Goal: Transaction & Acquisition: Book appointment/travel/reservation

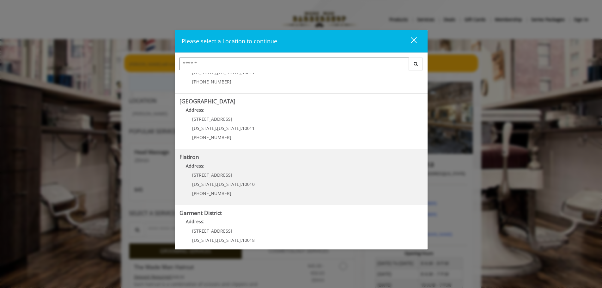
scroll to position [106, 0]
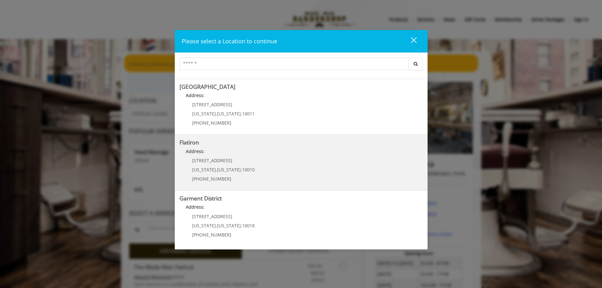
click at [250, 167] on div "[STREET_ADDRESS][US_STATE][US_STATE] (917) 475-1765" at bounding box center [218, 171] width 78 height 27
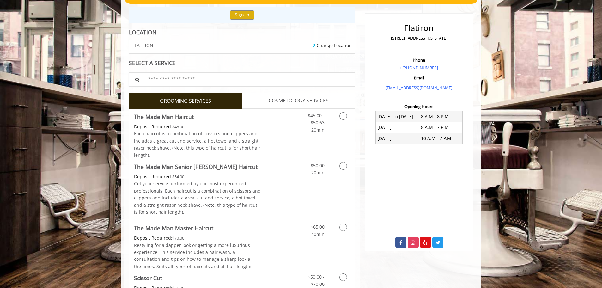
scroll to position [69, 0]
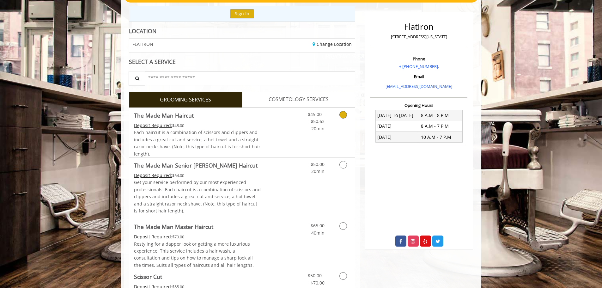
click at [344, 114] on icon "Grooming services" at bounding box center [343, 115] width 8 height 8
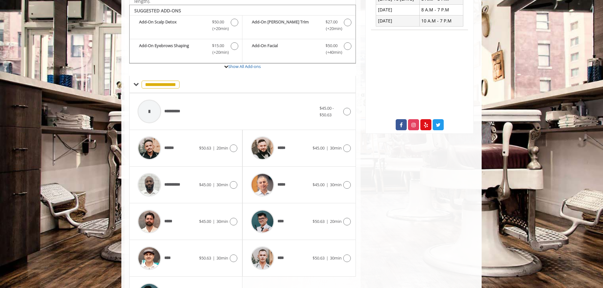
scroll to position [190, 0]
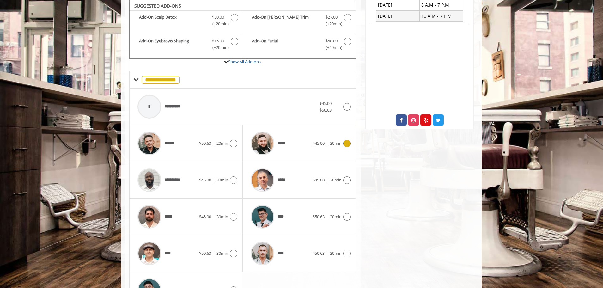
click at [343, 141] on icon at bounding box center [347, 144] width 8 height 8
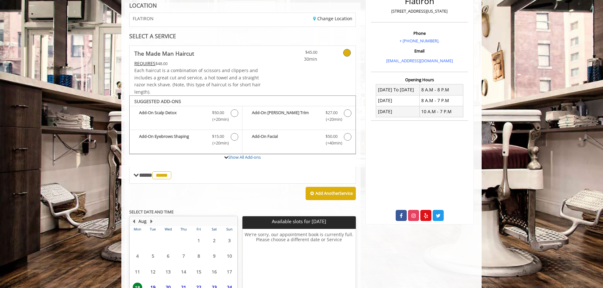
scroll to position [153, 0]
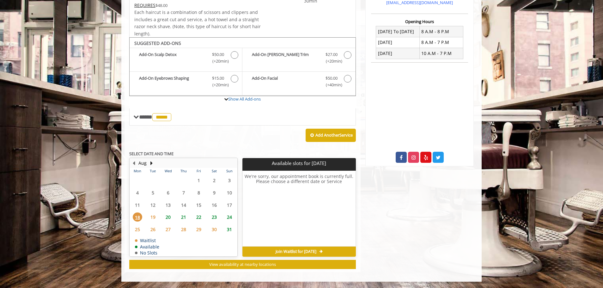
click at [184, 216] on span "21" at bounding box center [183, 216] width 9 height 9
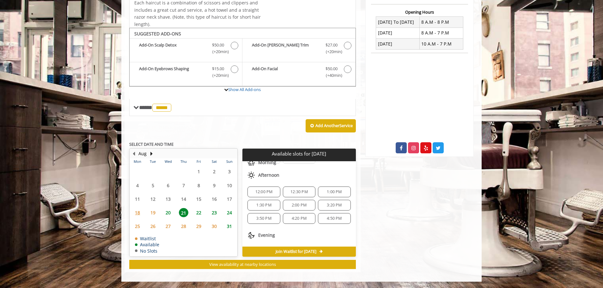
scroll to position [55, 0]
click at [294, 201] on span "2:00 PM" at bounding box center [298, 202] width 15 height 5
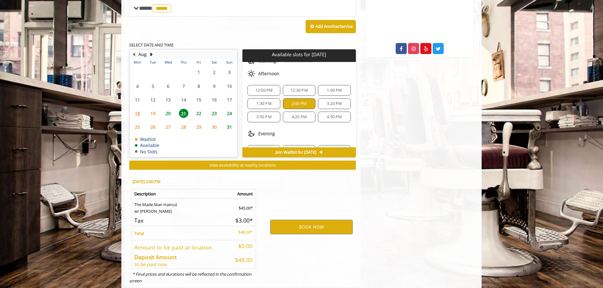
scroll to position [277, 0]
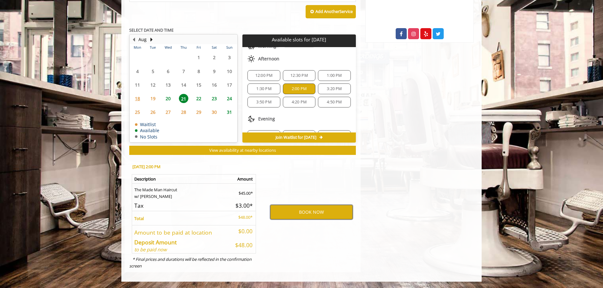
click at [309, 212] on button "BOOK NOW" at bounding box center [311, 212] width 82 height 15
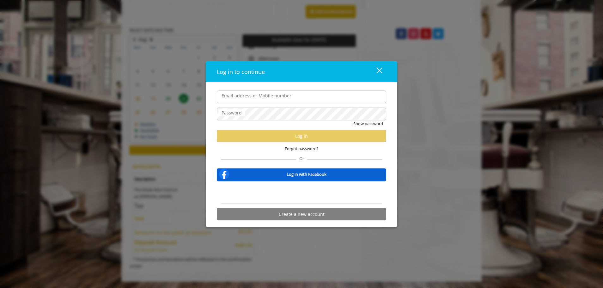
click at [301, 94] on input "Email address or Mobile number" at bounding box center [301, 96] width 169 height 13
type input "**********"
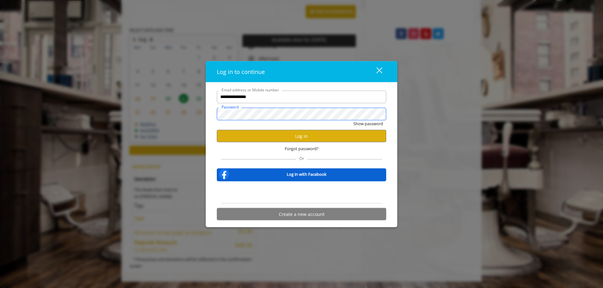
click at [353, 120] on button "Show password" at bounding box center [368, 123] width 30 height 7
click at [294, 133] on button "Log in" at bounding box center [301, 136] width 169 height 12
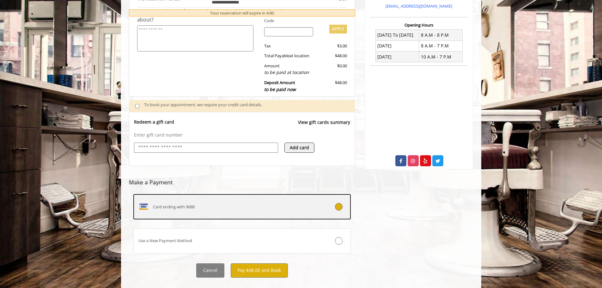
scroll to position [151, 0]
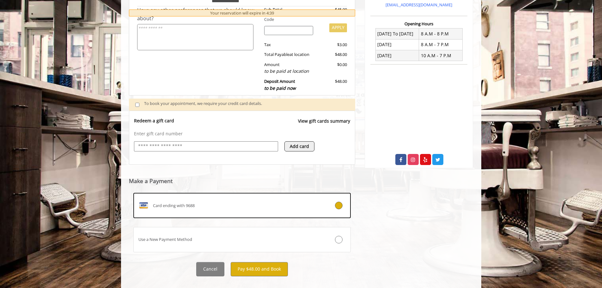
click at [171, 144] on input "text" at bounding box center [205, 146] width 137 height 8
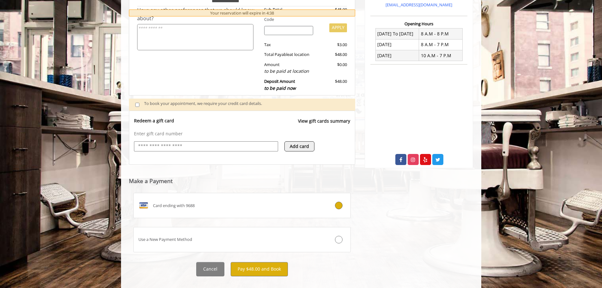
type input "**********"
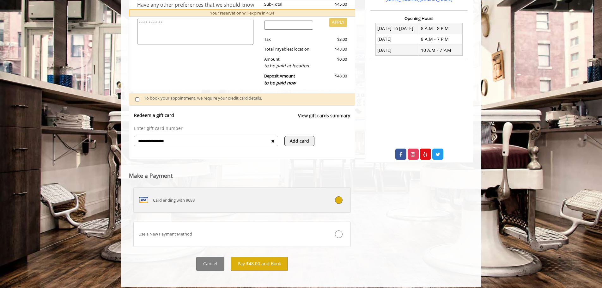
scroll to position [161, 0]
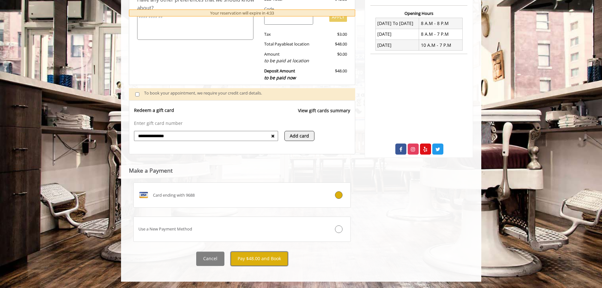
click at [265, 260] on button "Pay $48.00 and Book" at bounding box center [259, 258] width 57 height 14
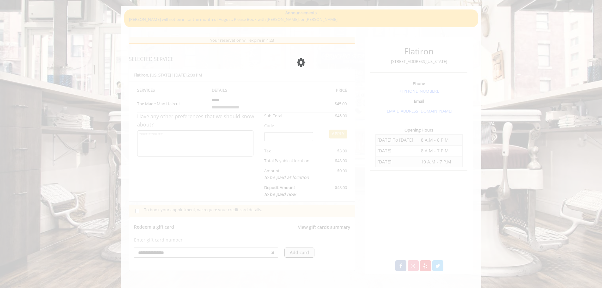
scroll to position [46, 0]
